Goal: Navigation & Orientation: Understand site structure

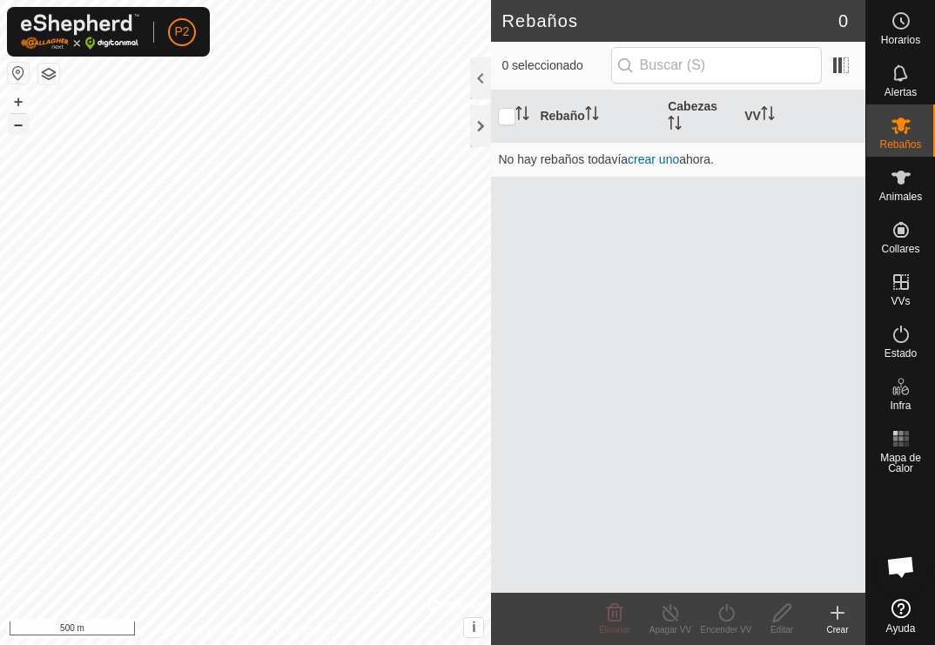
click at [20, 131] on button "–" at bounding box center [18, 124] width 21 height 21
click at [18, 106] on button "+" at bounding box center [18, 101] width 21 height 21
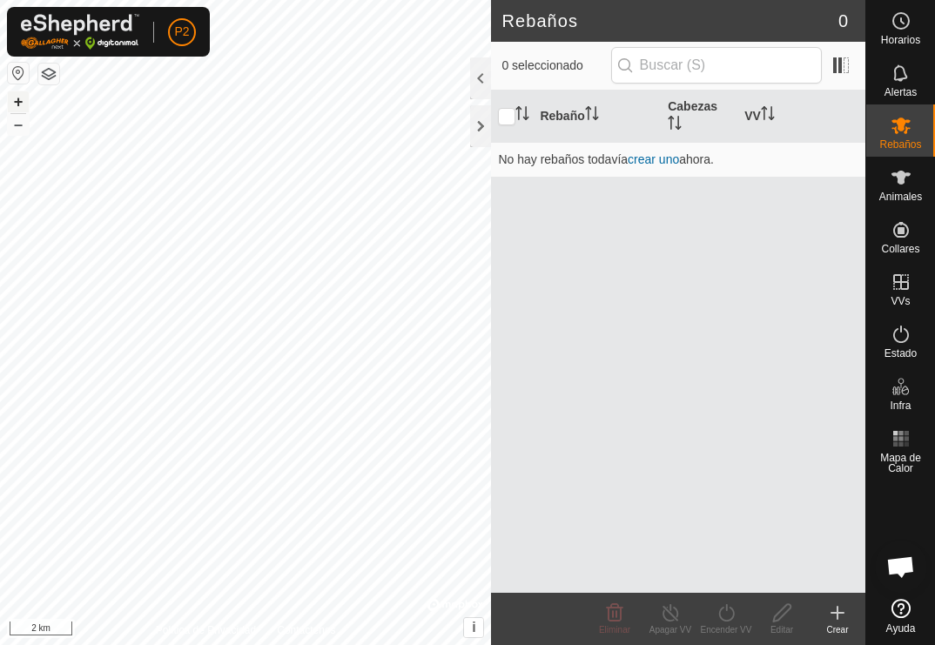
click at [18, 106] on button "+" at bounding box center [18, 101] width 21 height 21
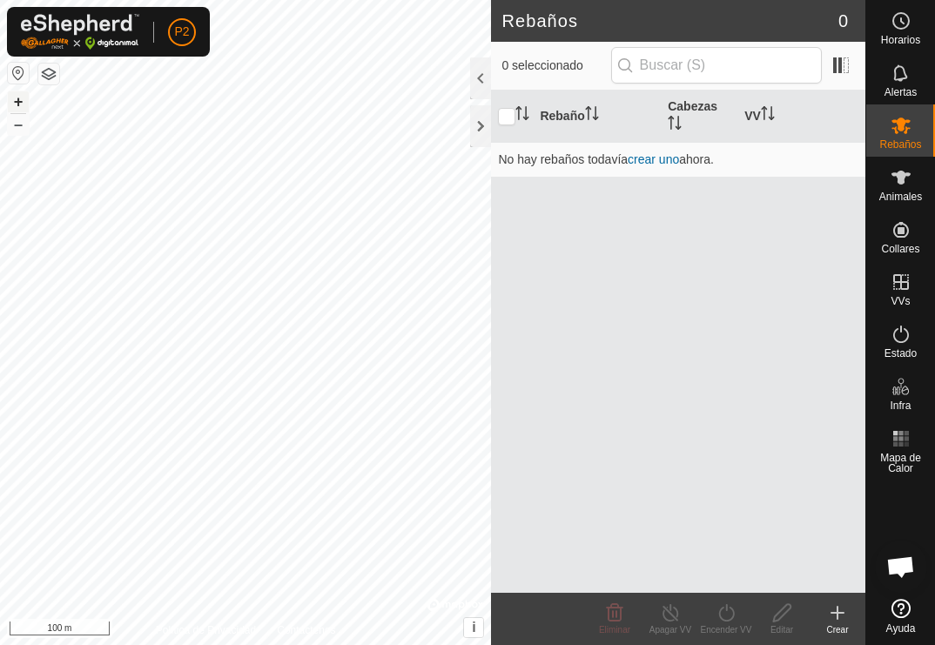
click at [18, 106] on button "+" at bounding box center [18, 101] width 21 height 21
click at [510, 118] on input "checkbox" at bounding box center [506, 116] width 17 height 17
click at [507, 116] on input "checkbox" at bounding box center [506, 116] width 17 height 17
checkbox input "false"
click at [481, 82] on div at bounding box center [480, 78] width 21 height 42
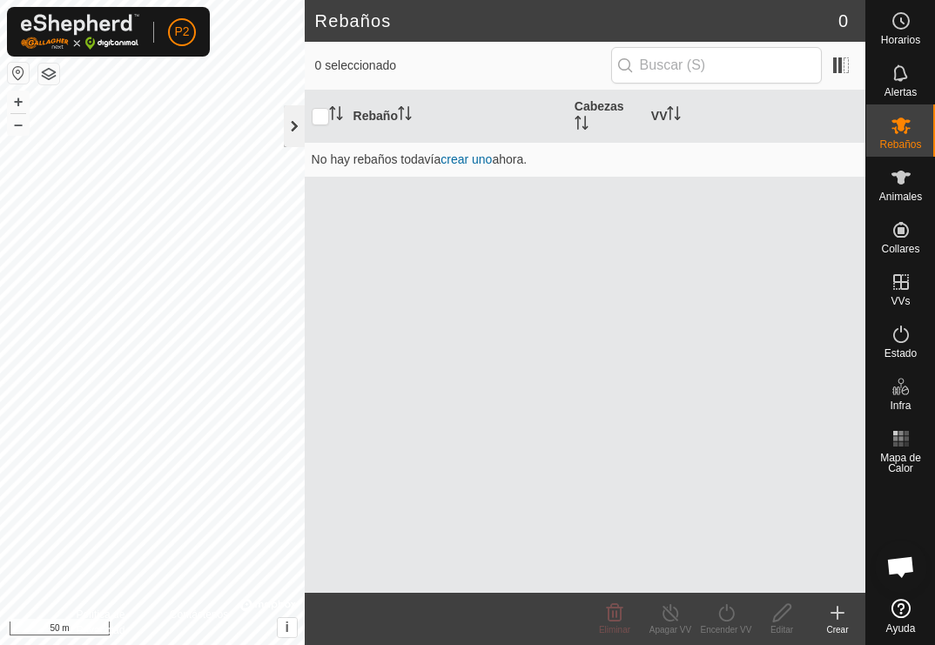
click at [295, 121] on div at bounding box center [294, 126] width 21 height 42
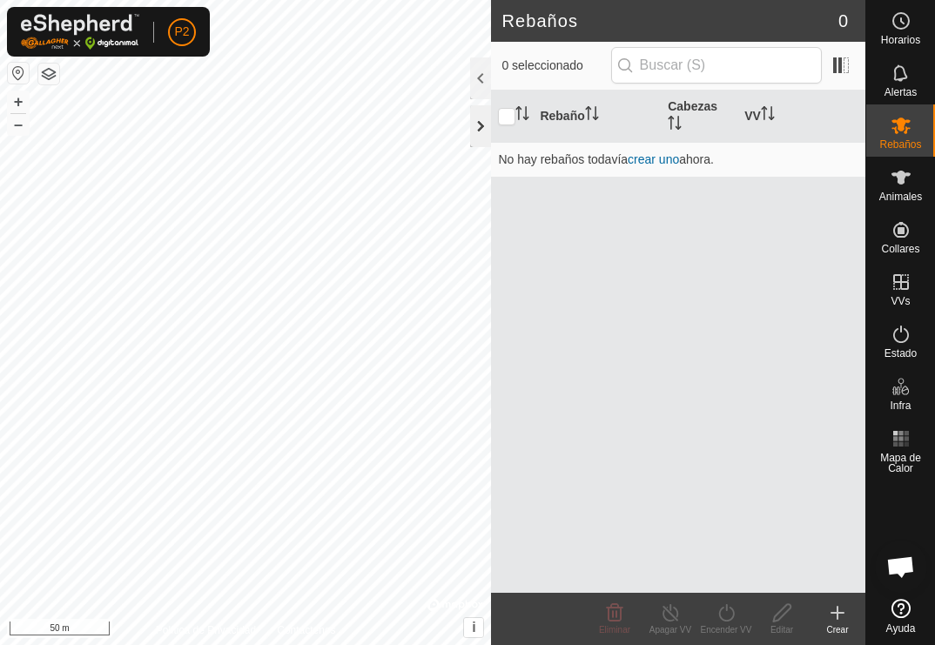
click at [476, 134] on div at bounding box center [480, 126] width 21 height 42
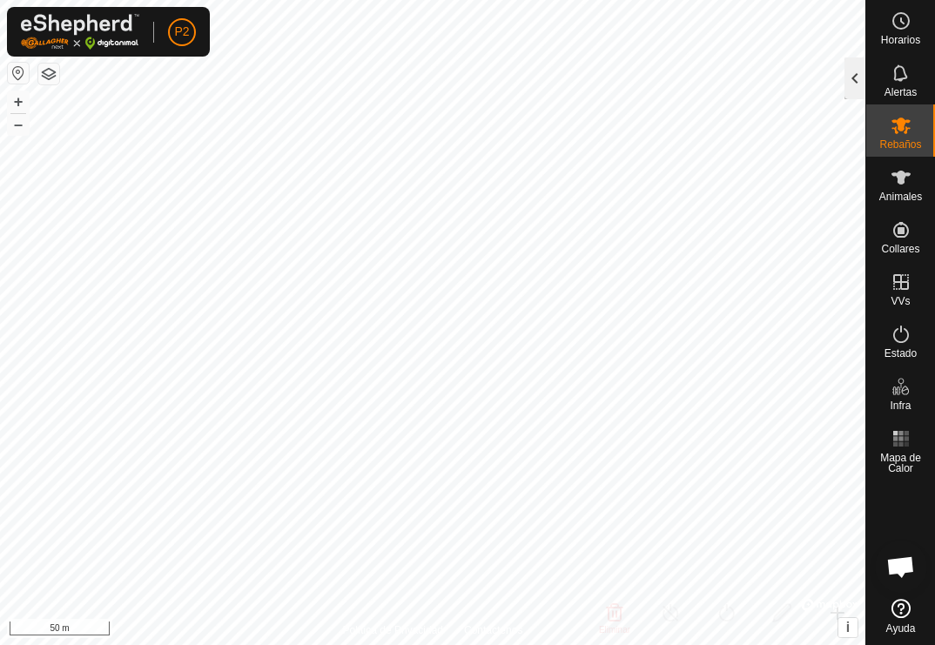
click at [854, 82] on div at bounding box center [854, 78] width 21 height 42
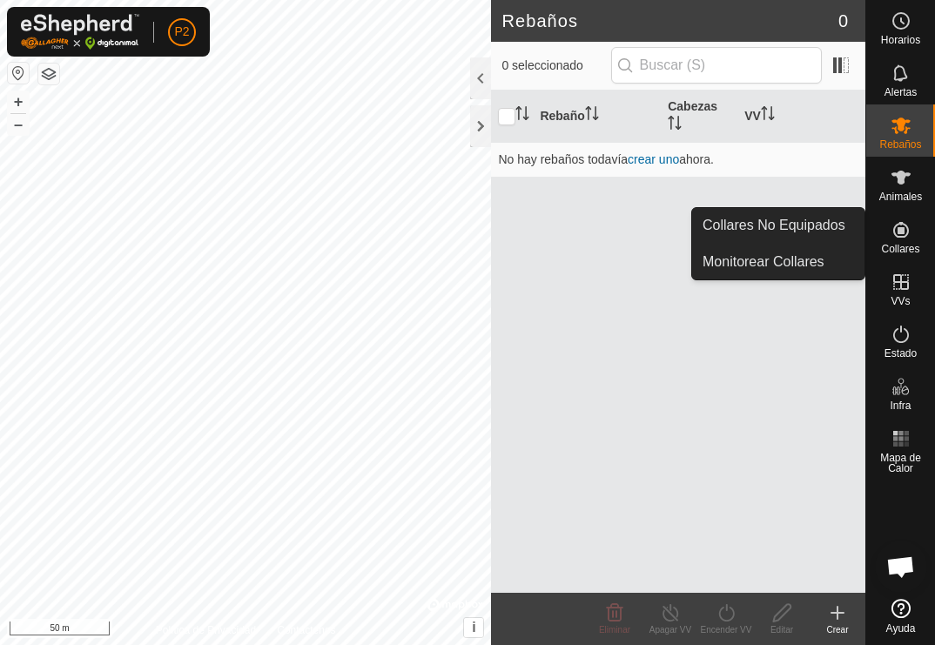
click at [908, 258] on div "Collares" at bounding box center [900, 235] width 69 height 52
click at [840, 218] on link "Collares No Equipados" at bounding box center [778, 225] width 172 height 35
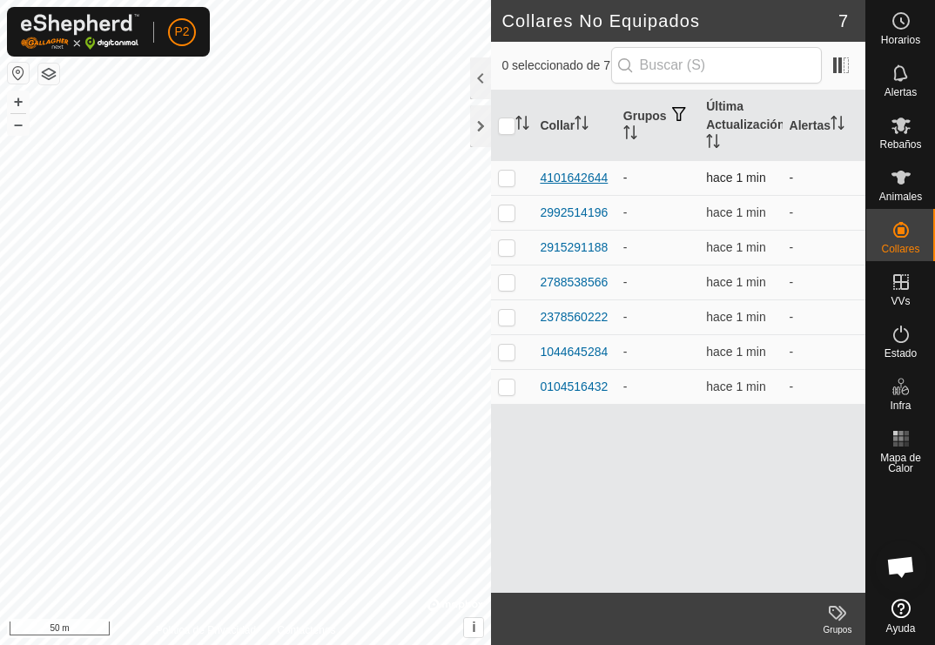
click at [572, 176] on div "4101642644" at bounding box center [574, 178] width 68 height 18
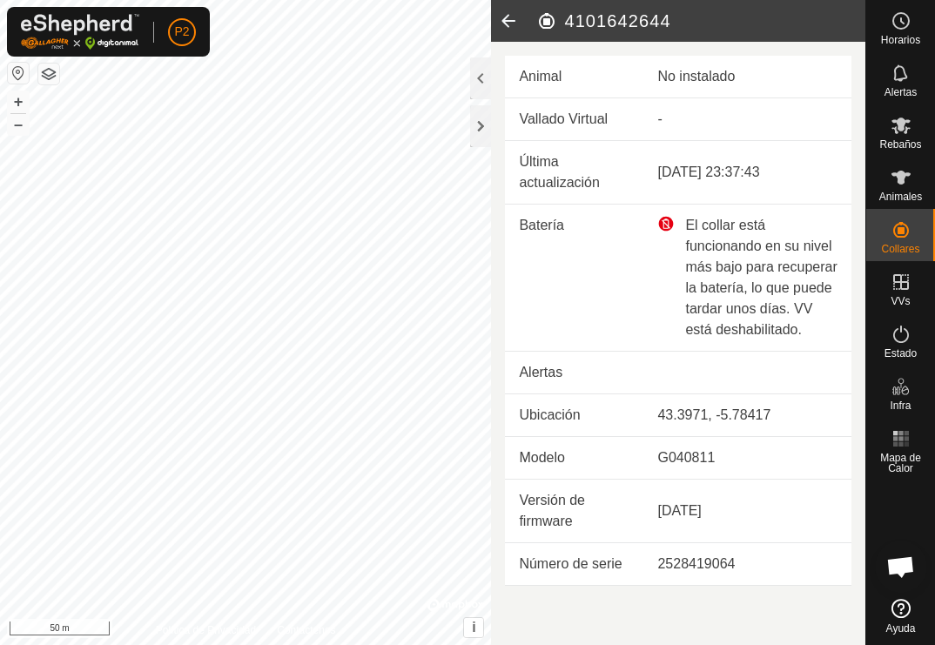
click at [519, 18] on icon at bounding box center [508, 21] width 35 height 42
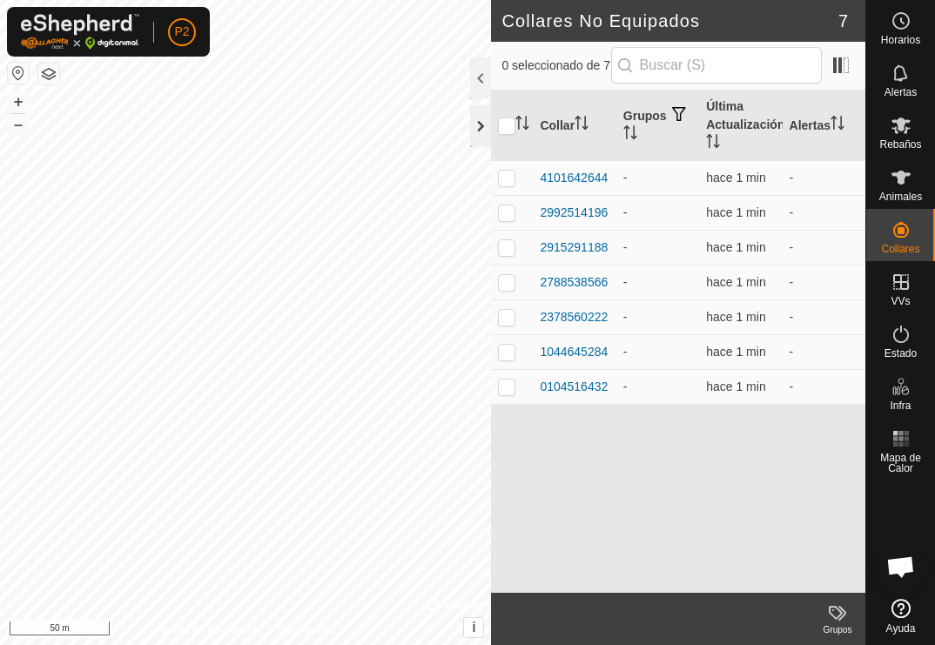
click at [480, 118] on div at bounding box center [480, 126] width 21 height 42
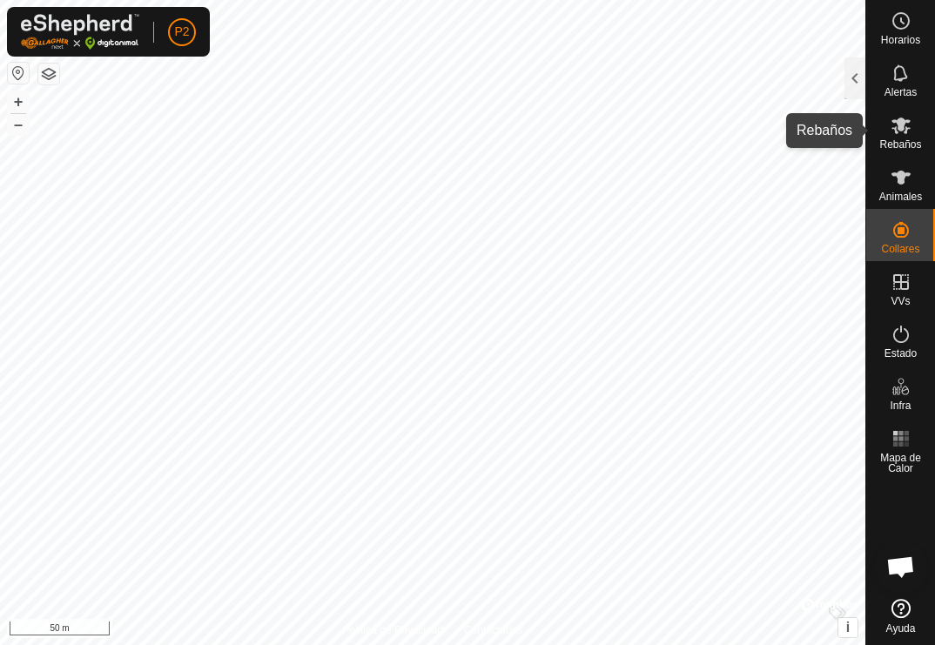
click at [900, 123] on icon at bounding box center [900, 126] width 19 height 17
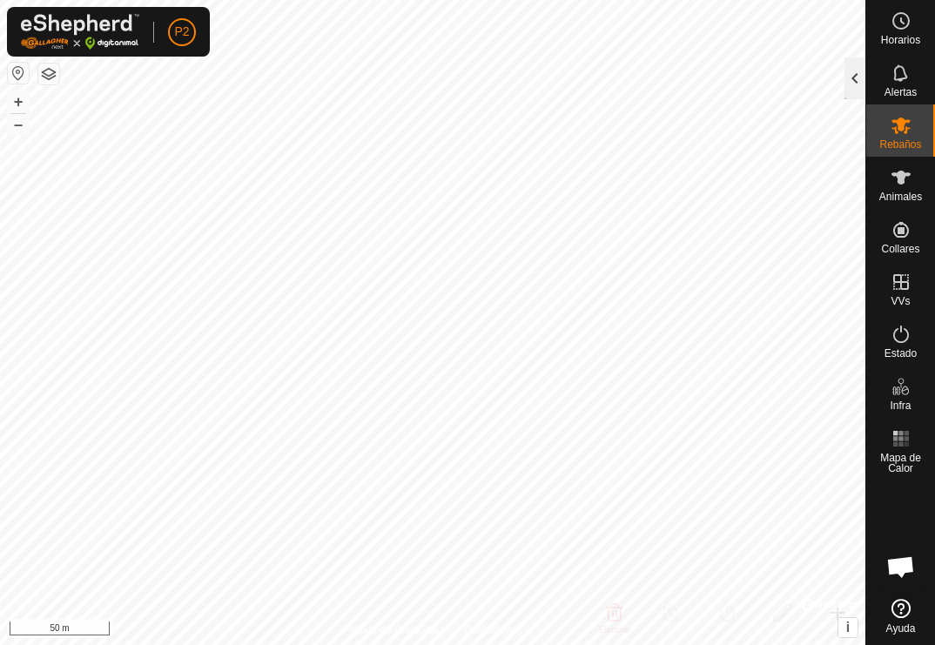
click at [852, 91] on div at bounding box center [854, 78] width 21 height 42
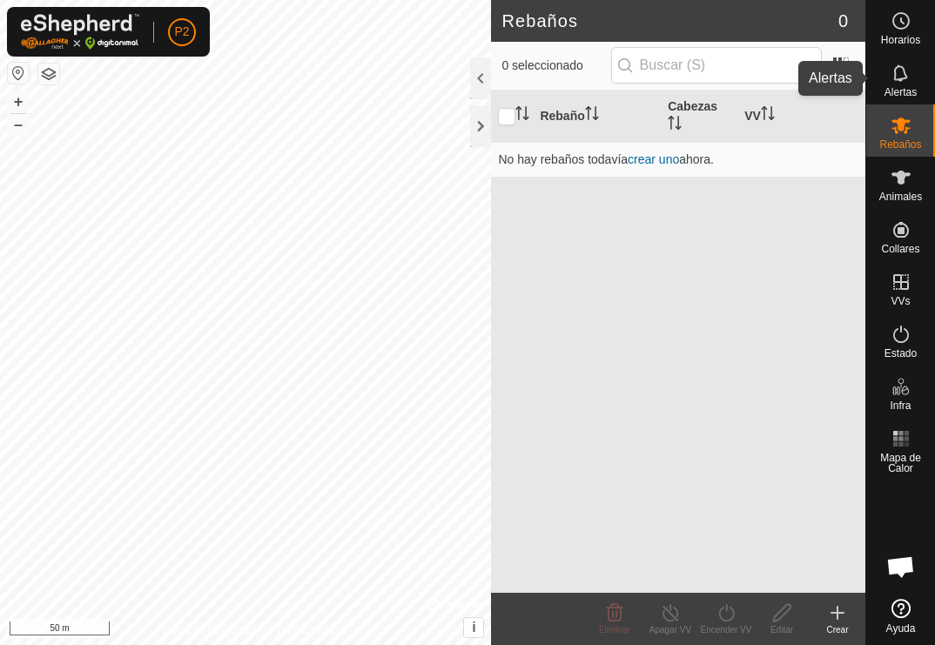
click at [907, 81] on icon at bounding box center [900, 73] width 21 height 21
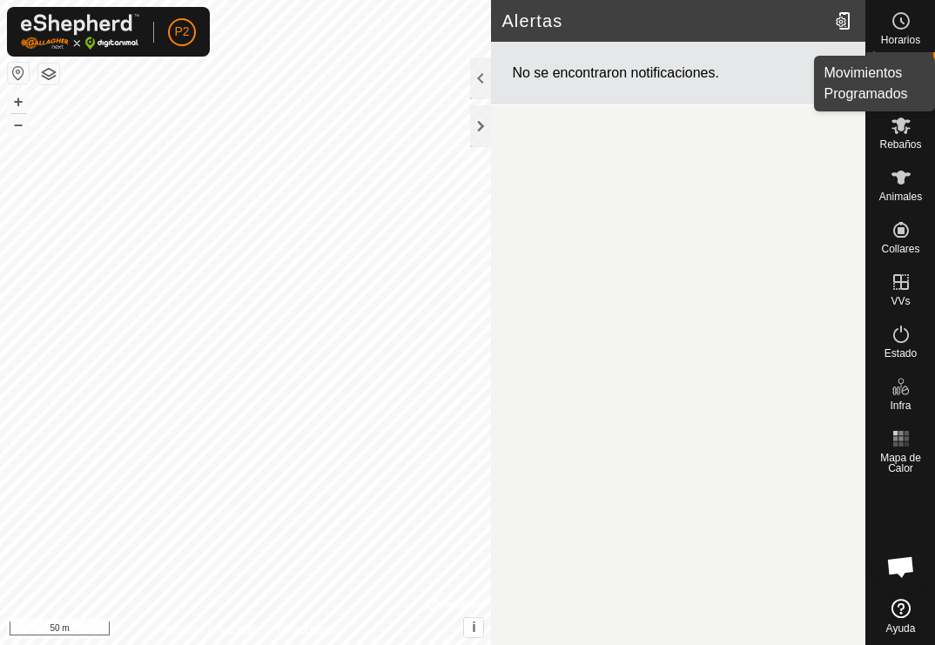
click at [907, 35] on span "Horarios" at bounding box center [900, 40] width 39 height 10
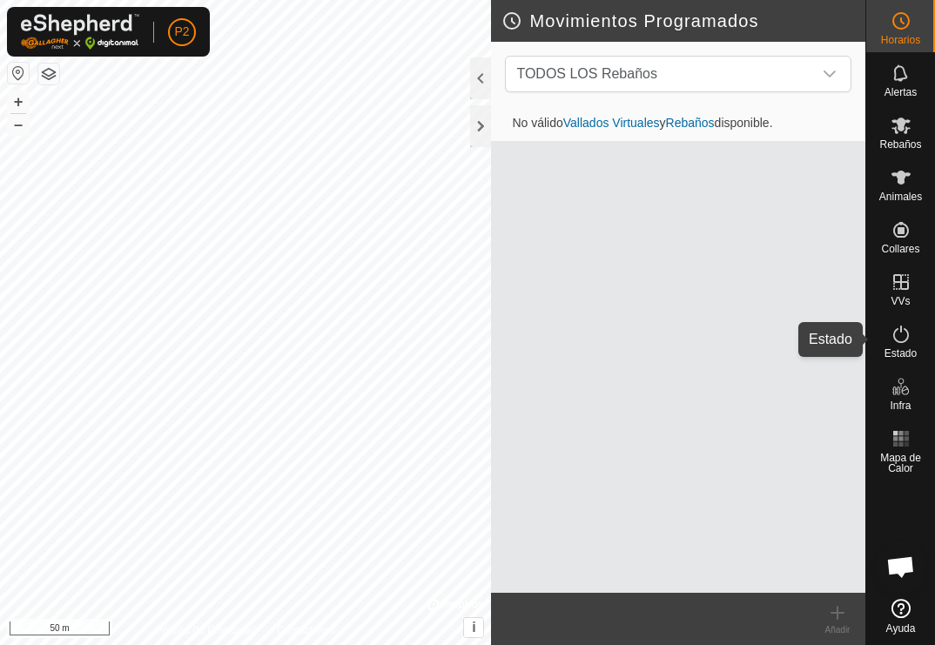
click at [883, 341] on div "Estado" at bounding box center [900, 339] width 69 height 52
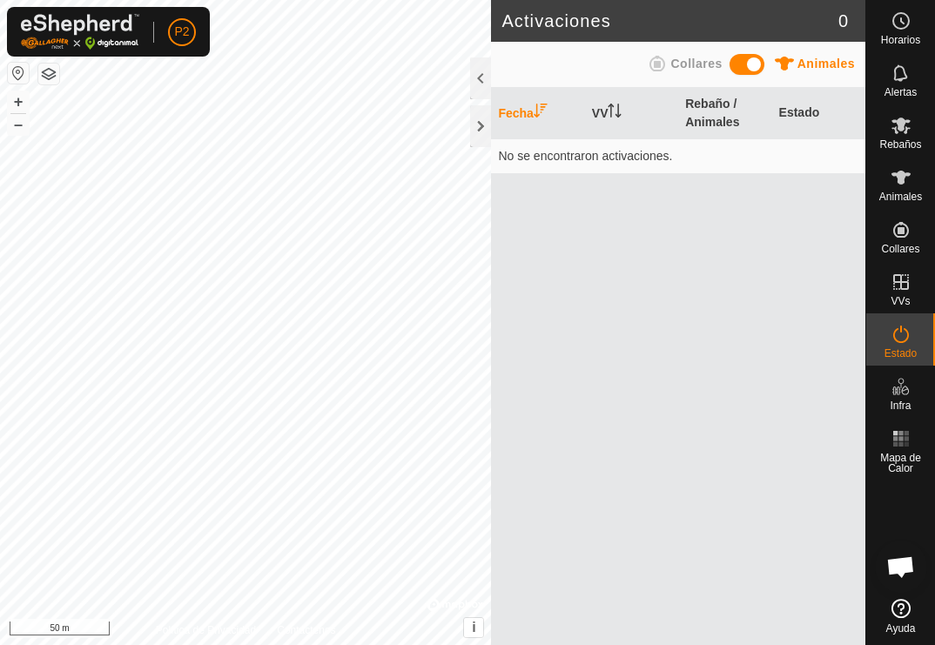
click at [754, 60] on span at bounding box center [746, 64] width 35 height 21
click at [480, 140] on div at bounding box center [480, 126] width 21 height 42
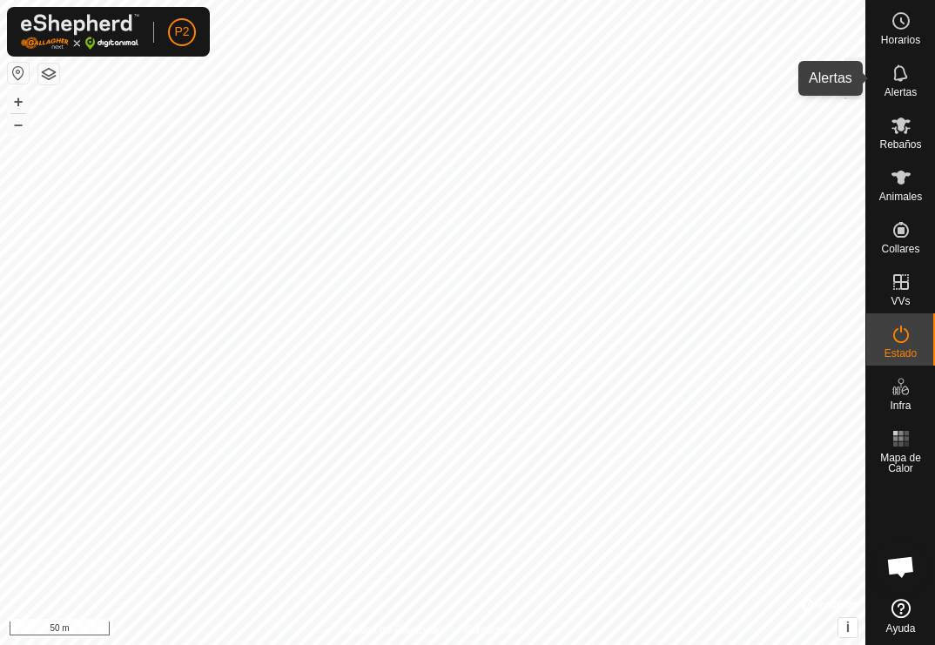
click at [894, 87] on span "Alertas" at bounding box center [900, 92] width 32 height 10
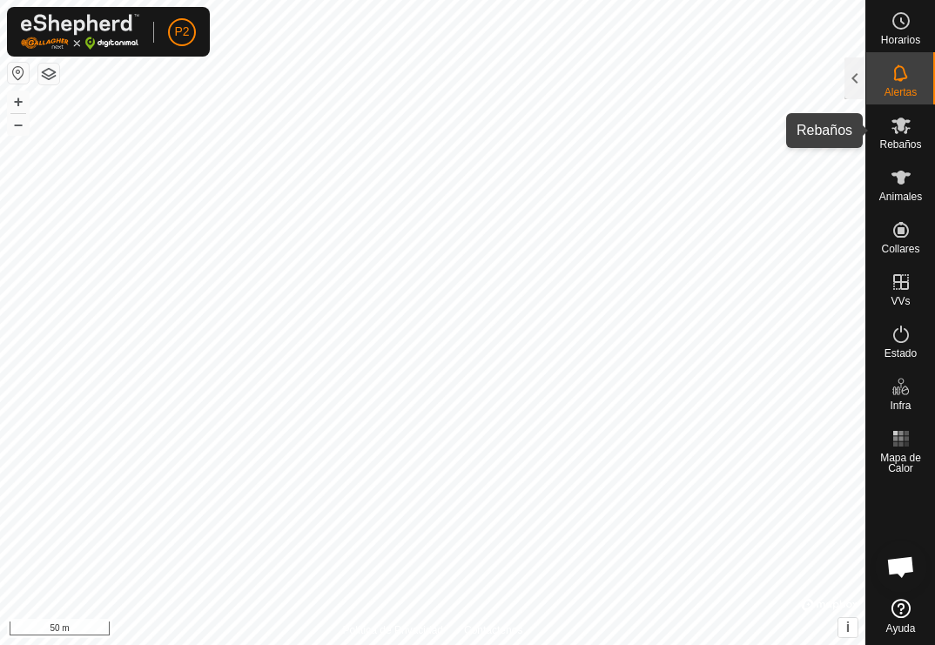
click at [893, 131] on icon at bounding box center [900, 125] width 21 height 21
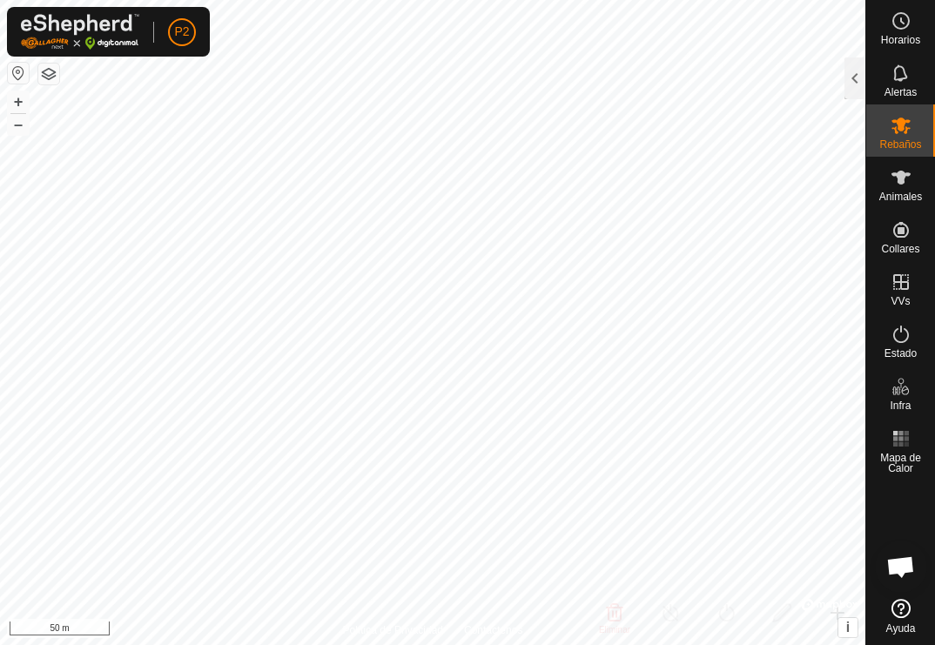
click at [865, 90] on div "Horarios Alertas Rebaños Animales Collares VVs Estado Infra Mapa de Calor Ayuda" at bounding box center [900, 322] width 70 height 645
click at [856, 84] on div at bounding box center [854, 78] width 21 height 42
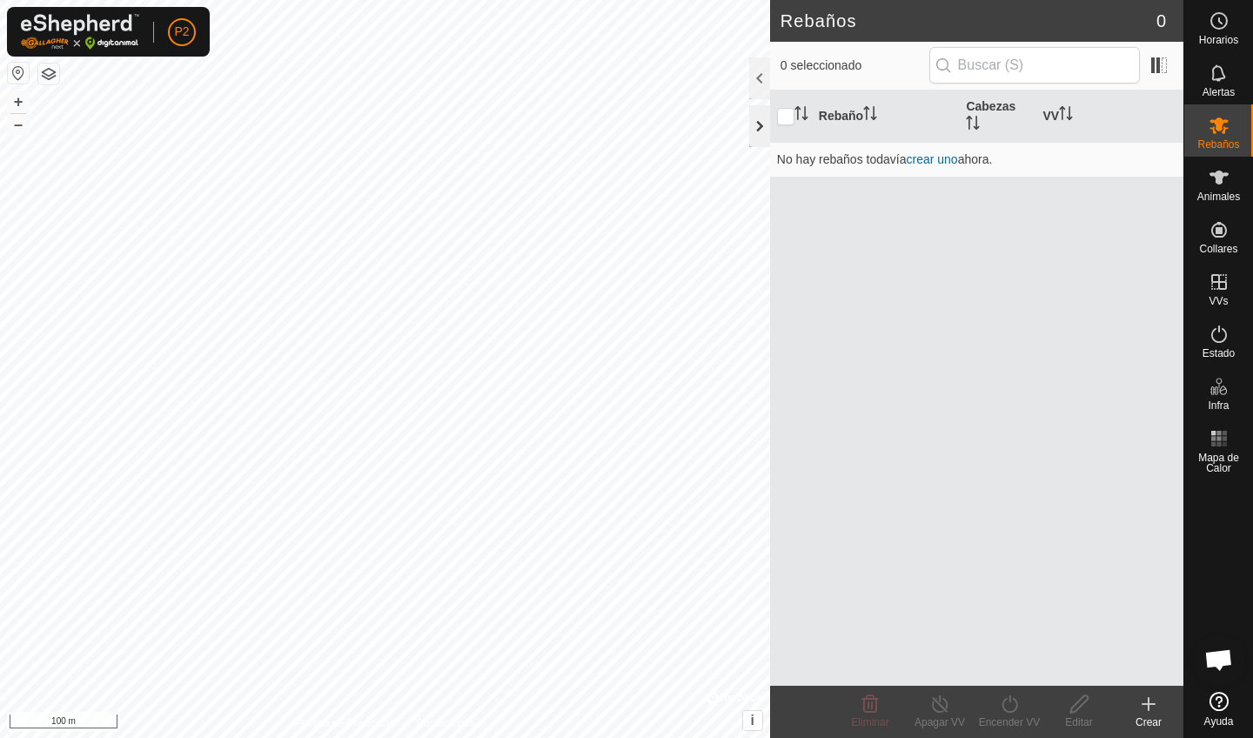
click at [761, 123] on div at bounding box center [759, 126] width 21 height 42
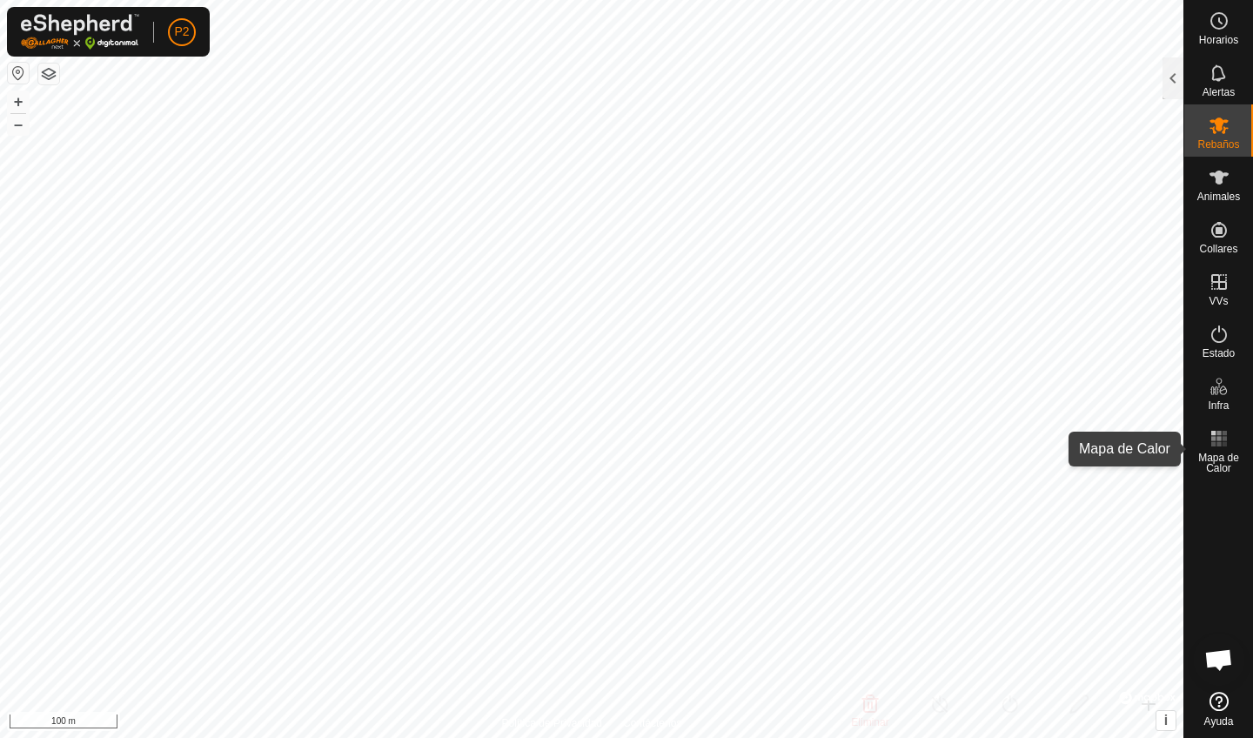
click at [934, 434] on icon at bounding box center [1219, 438] width 21 height 21
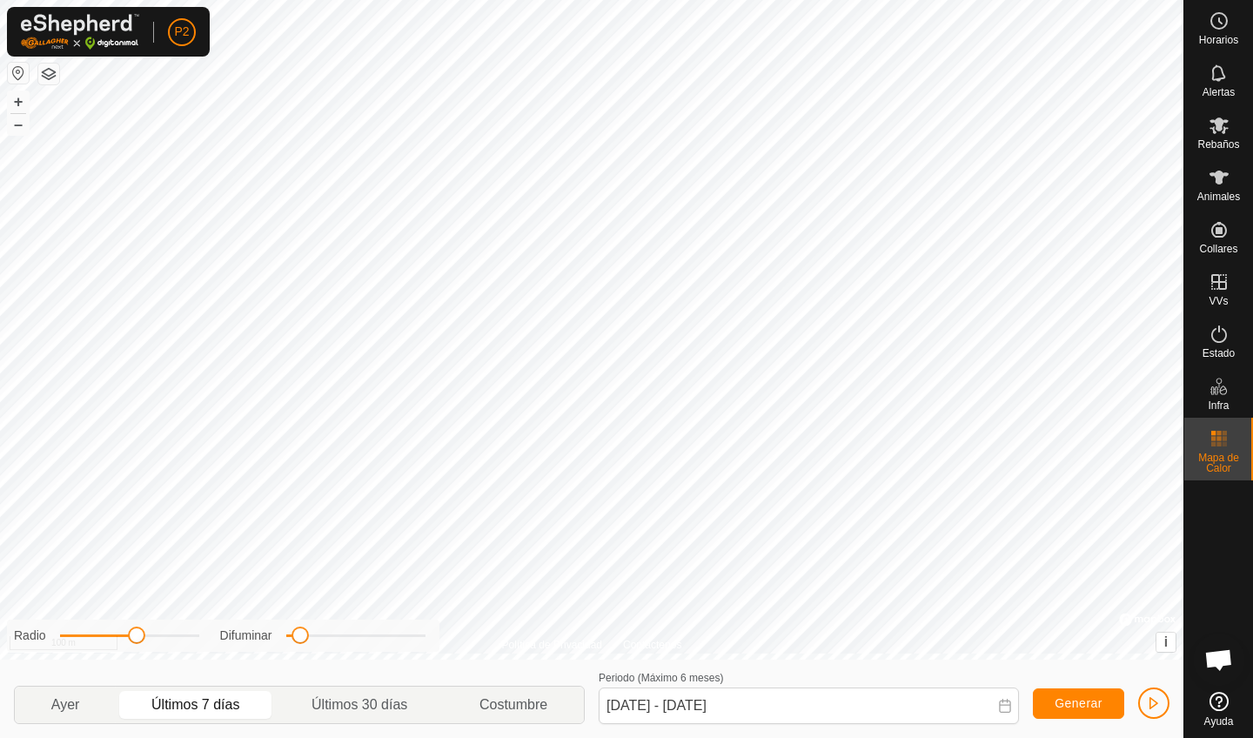
click at [934, 434] on icon at bounding box center [1219, 438] width 21 height 21
